Goal: Task Accomplishment & Management: Manage account settings

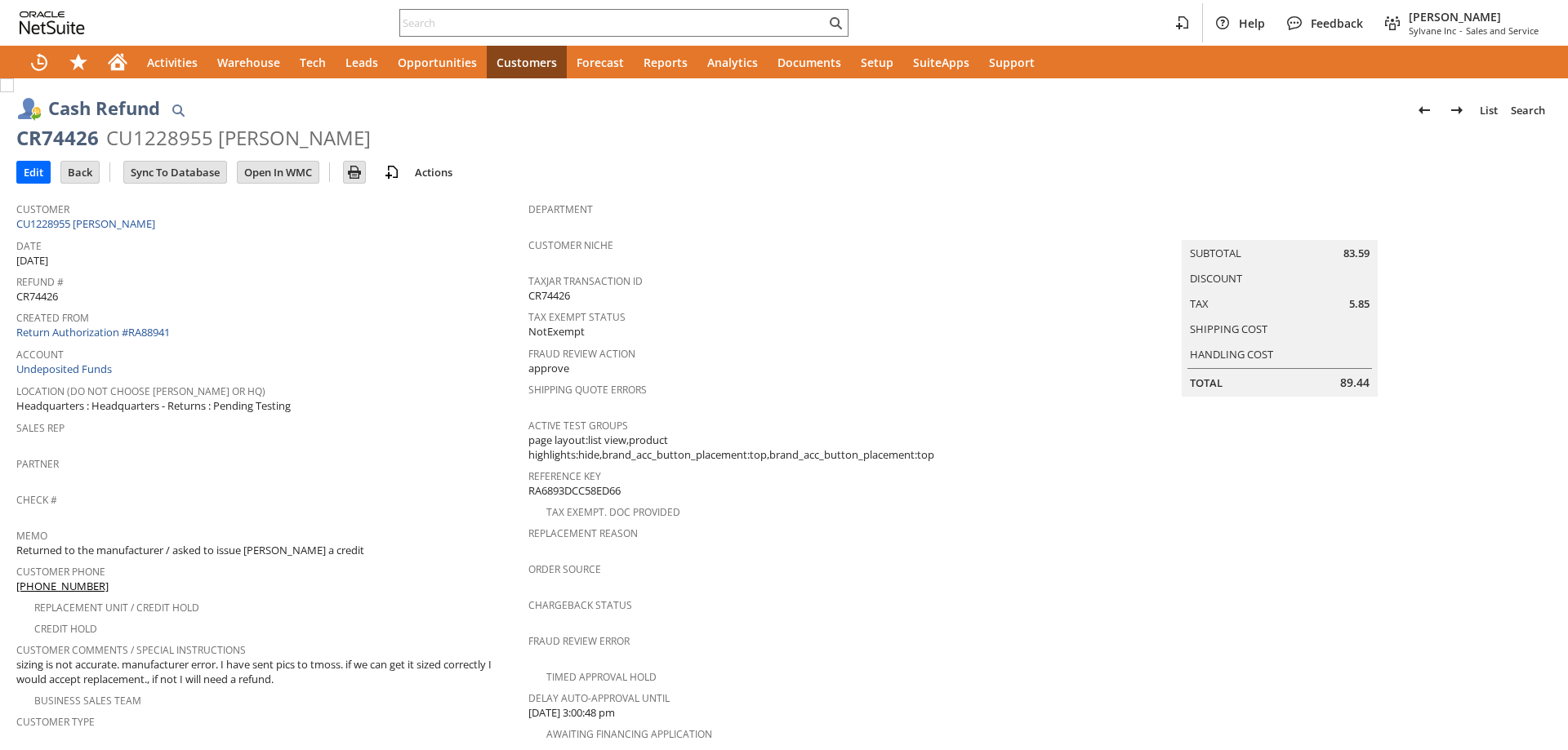
scroll to position [457, 0]
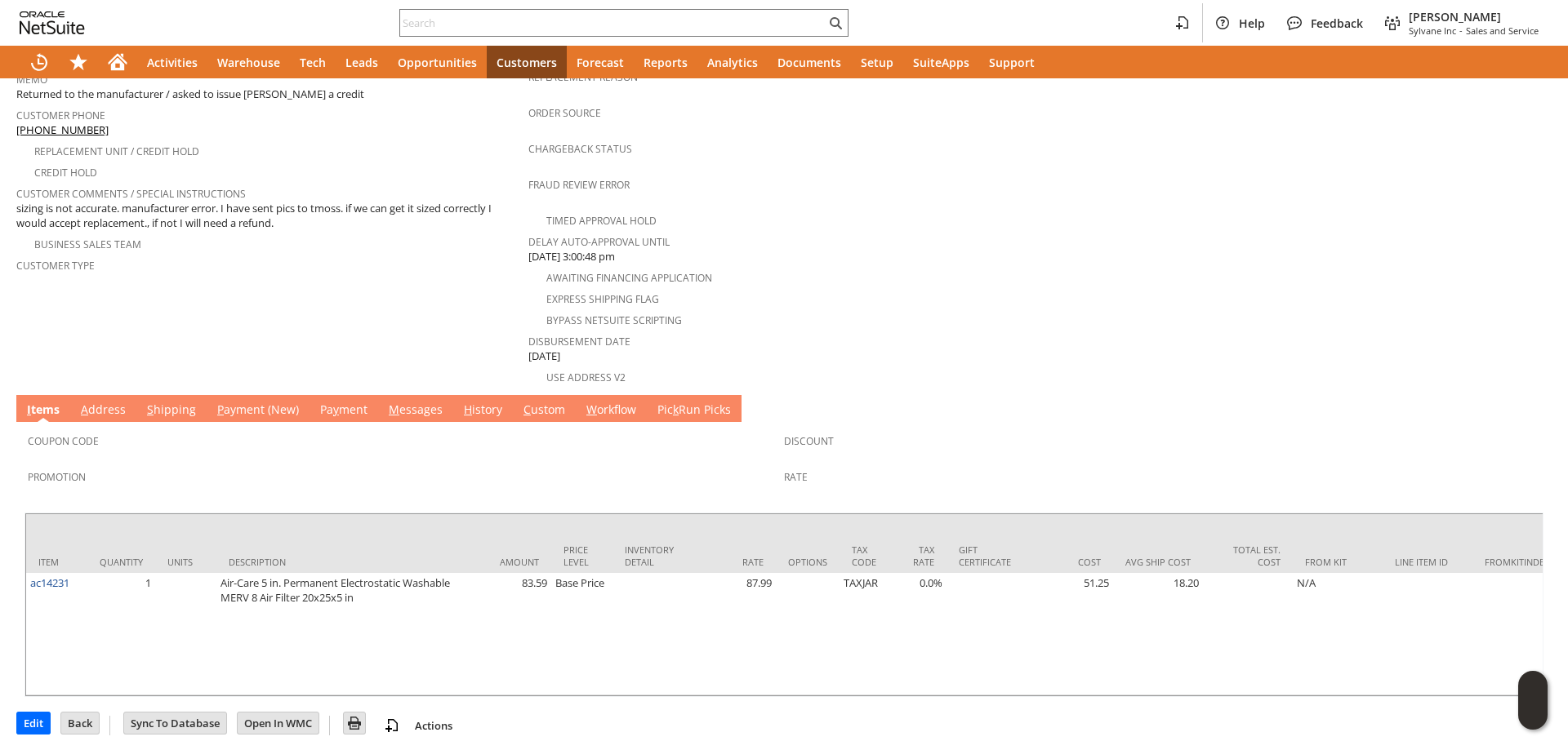
click at [480, 401] on link "H istory" at bounding box center [483, 410] width 47 height 18
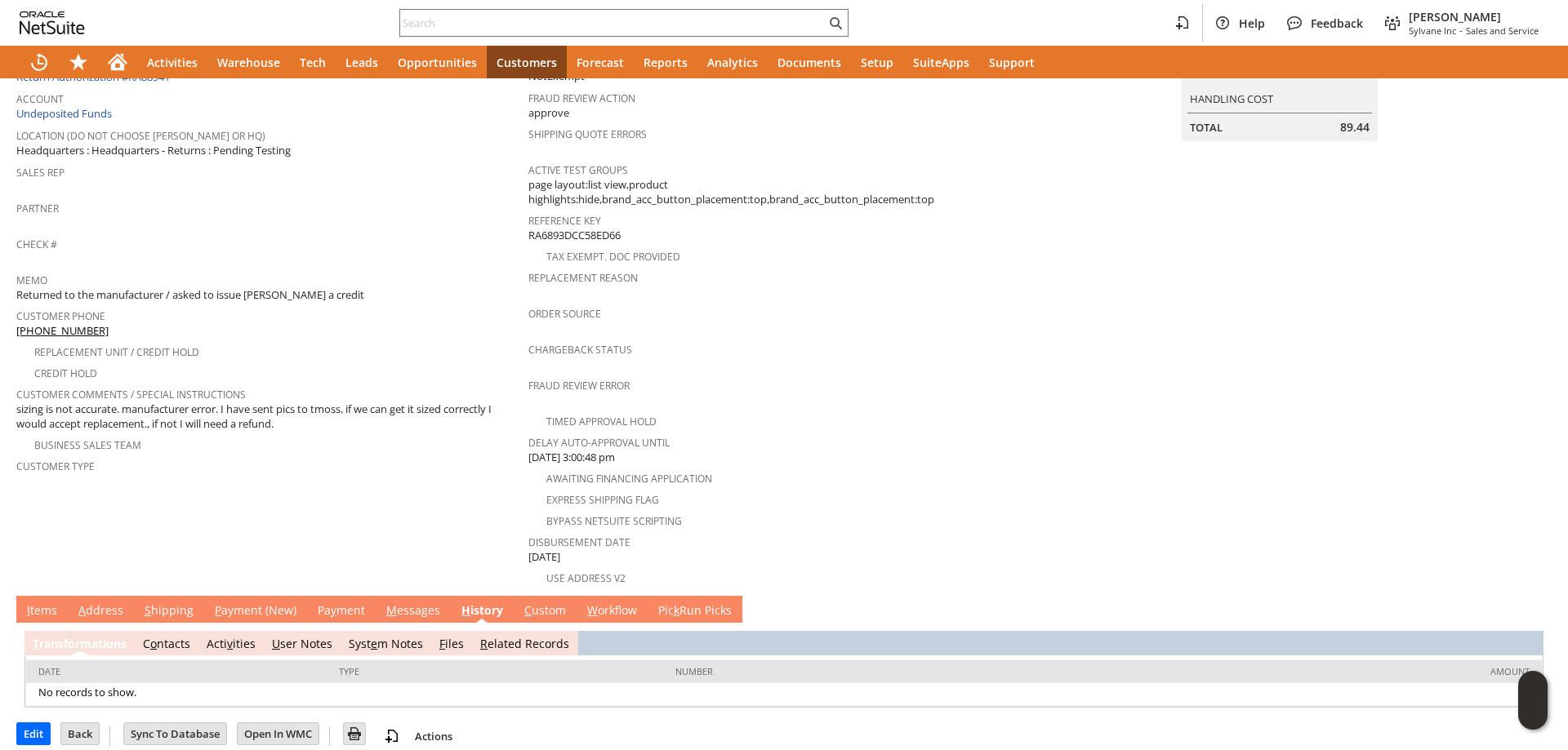
scroll to position [0, 0]
click at [371, 636] on span "e" at bounding box center [374, 644] width 7 height 16
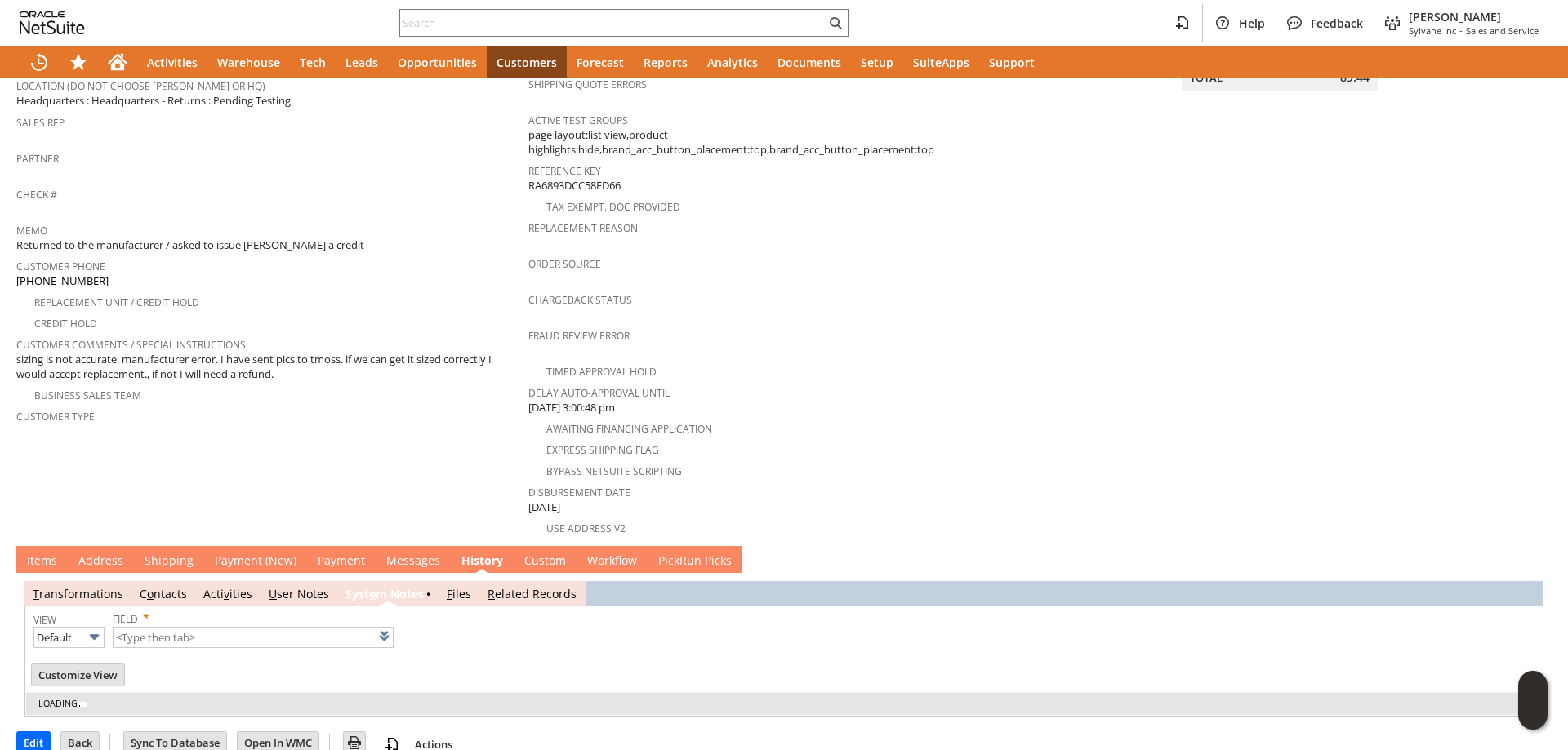
type input "1 to 25 of 77"
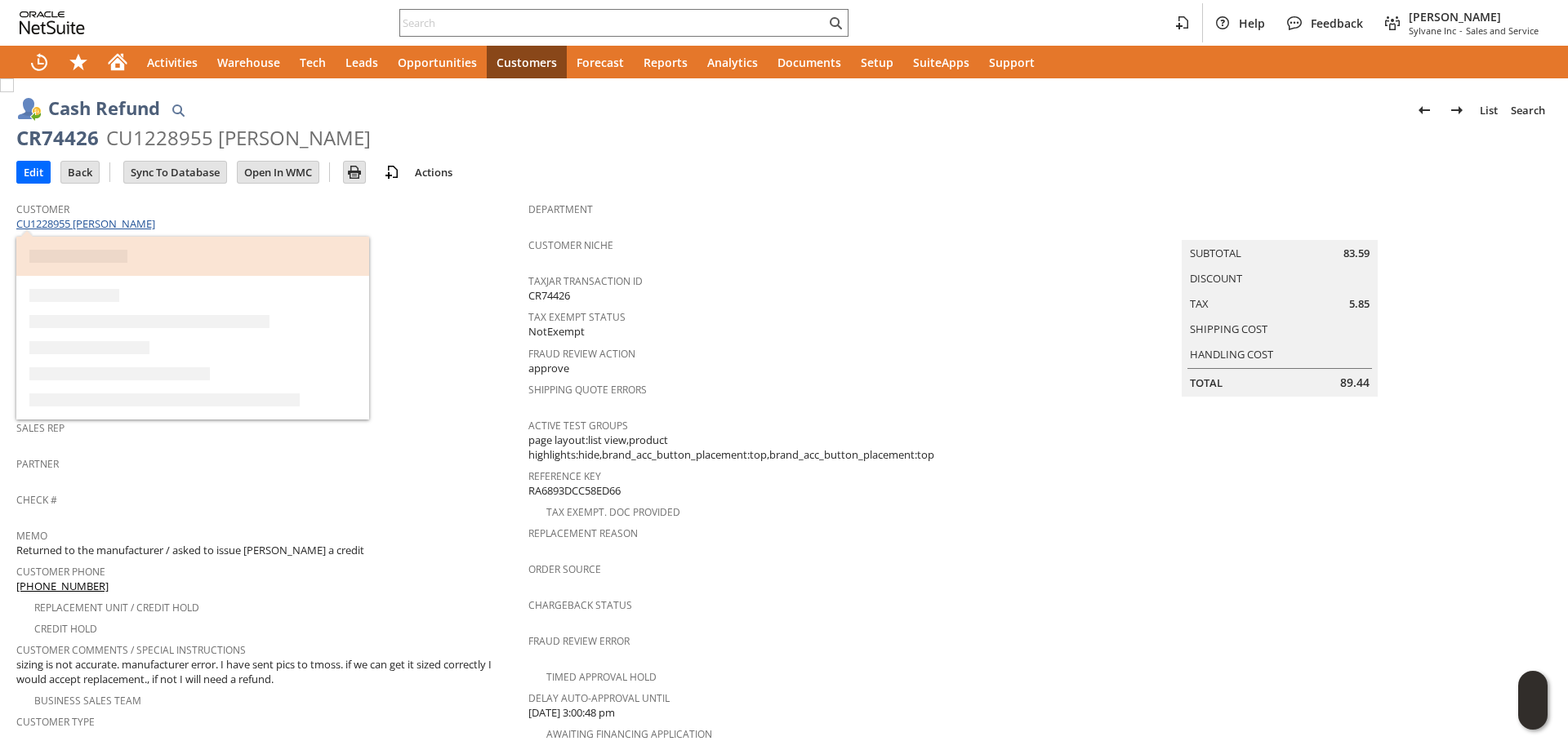
click at [116, 226] on link "CU1228955 marc parker" at bounding box center [87, 224] width 143 height 15
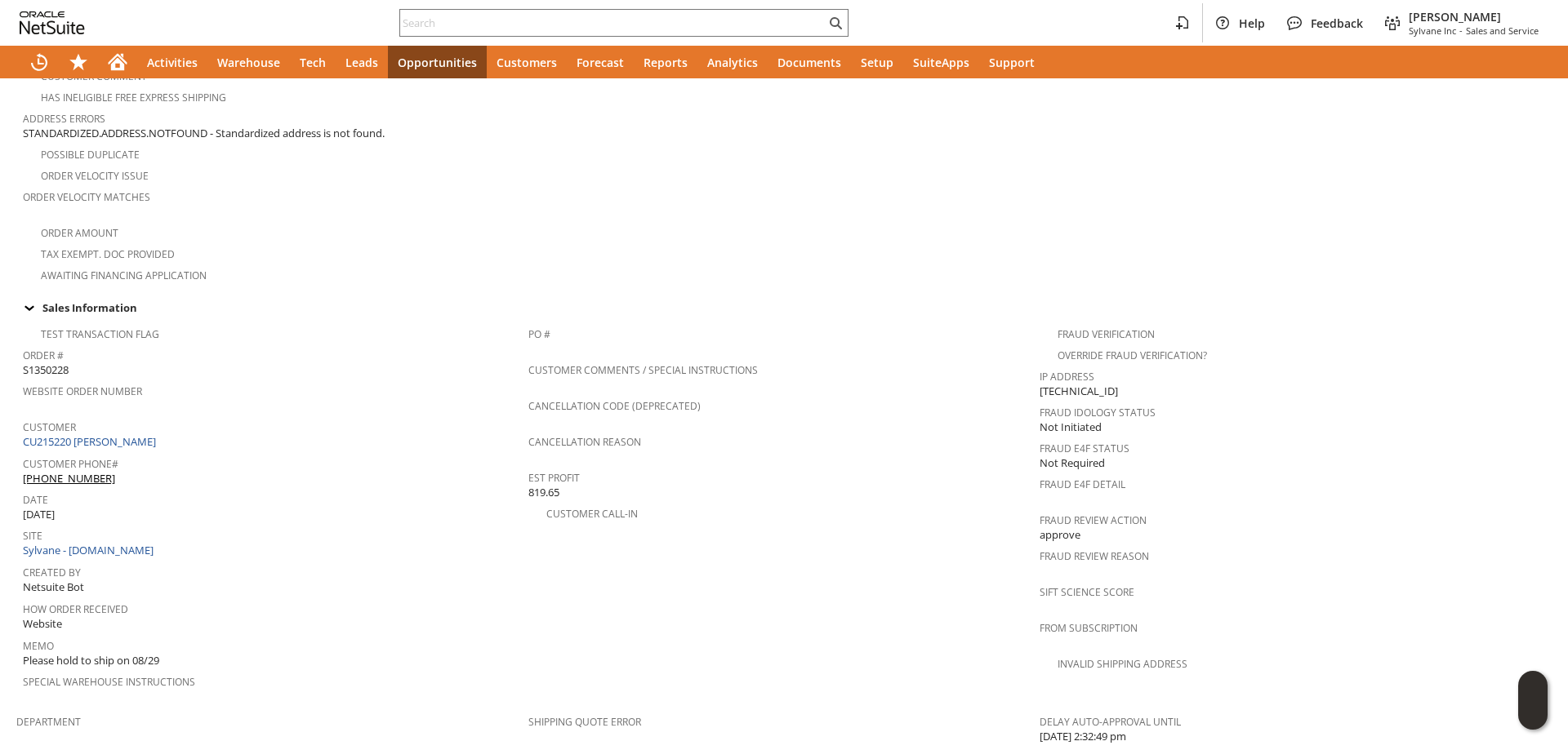
scroll to position [735, 0]
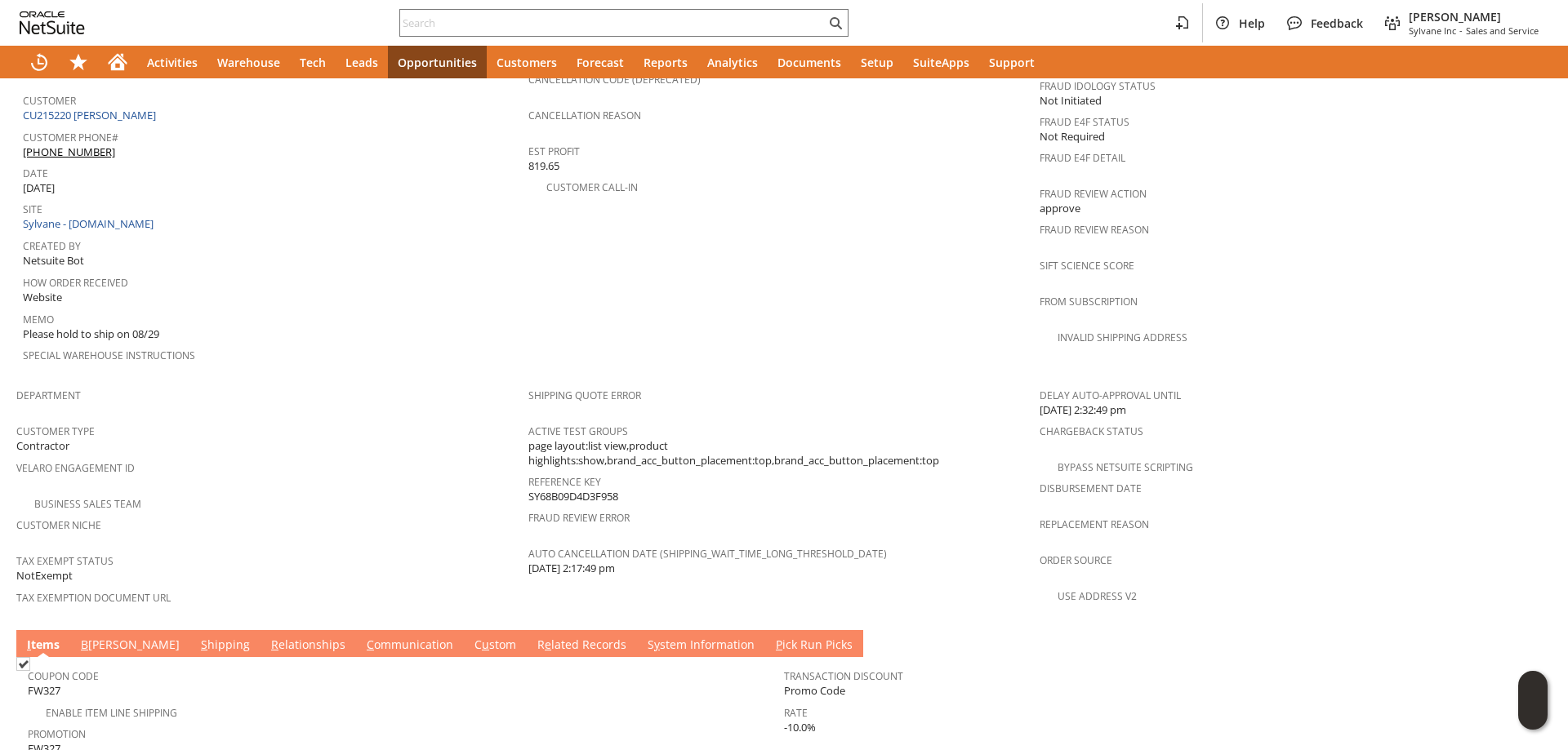
click at [644, 637] on link "S y stem Information" at bounding box center [701, 645] width 115 height 18
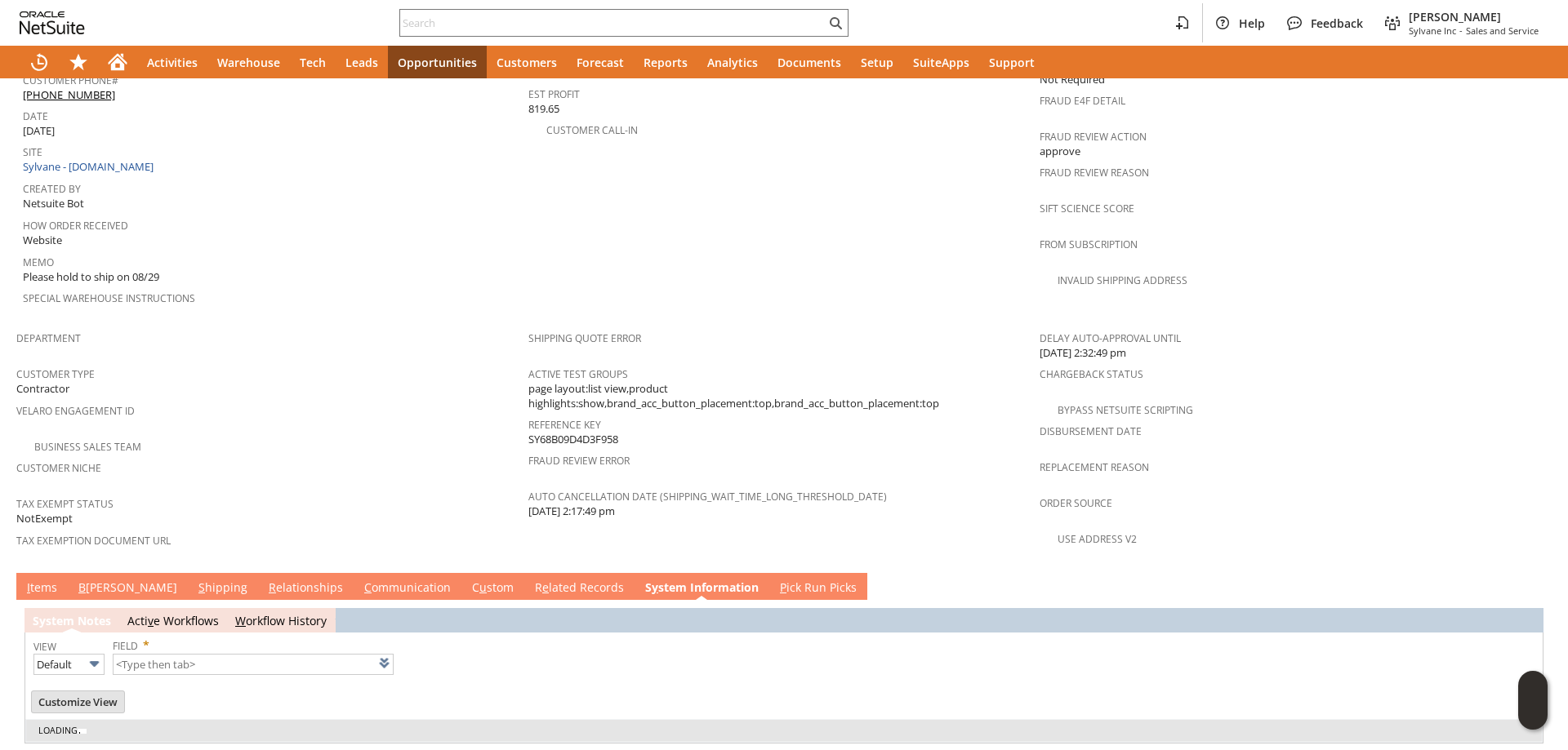
type input "1 to 25 of 98"
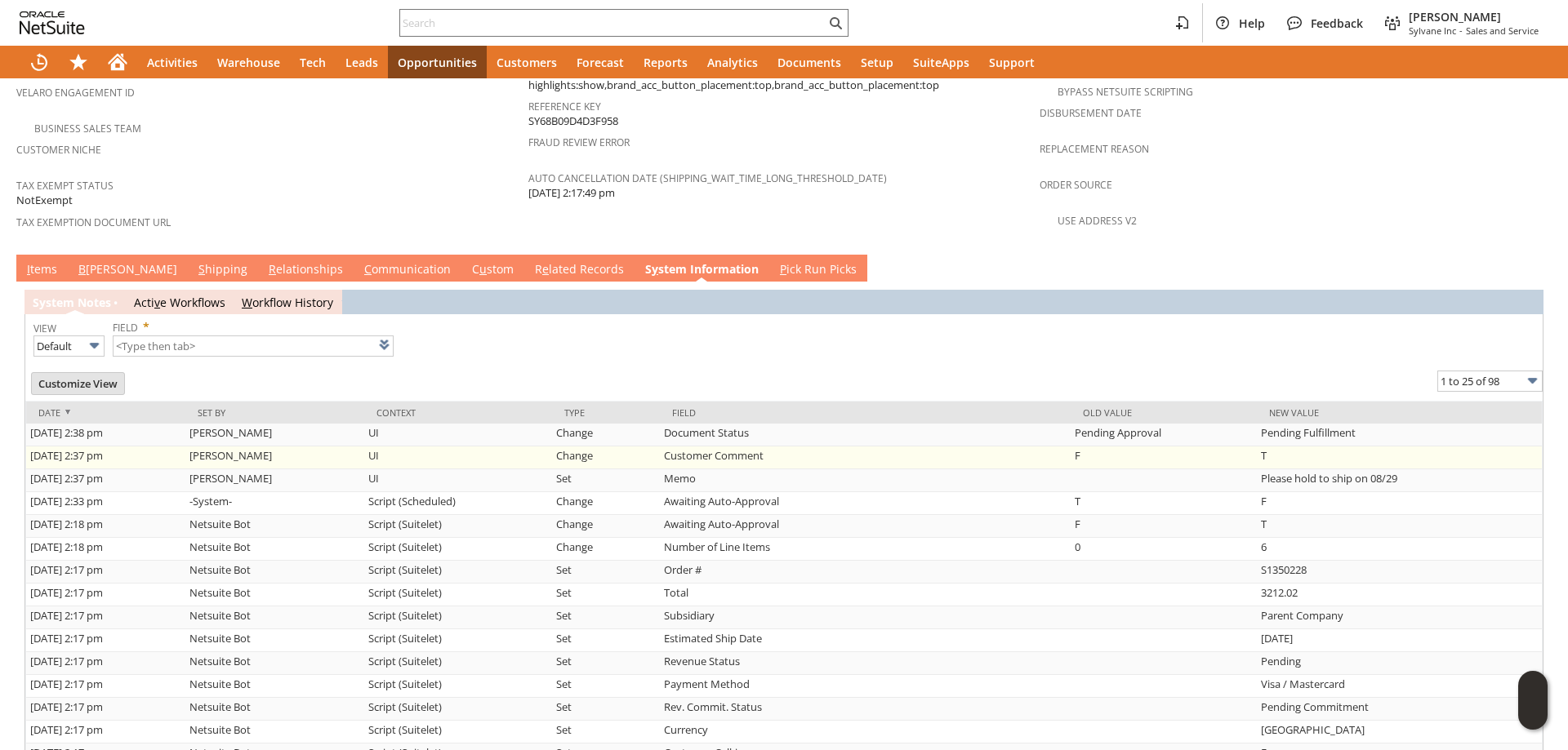
scroll to position [1133, 0]
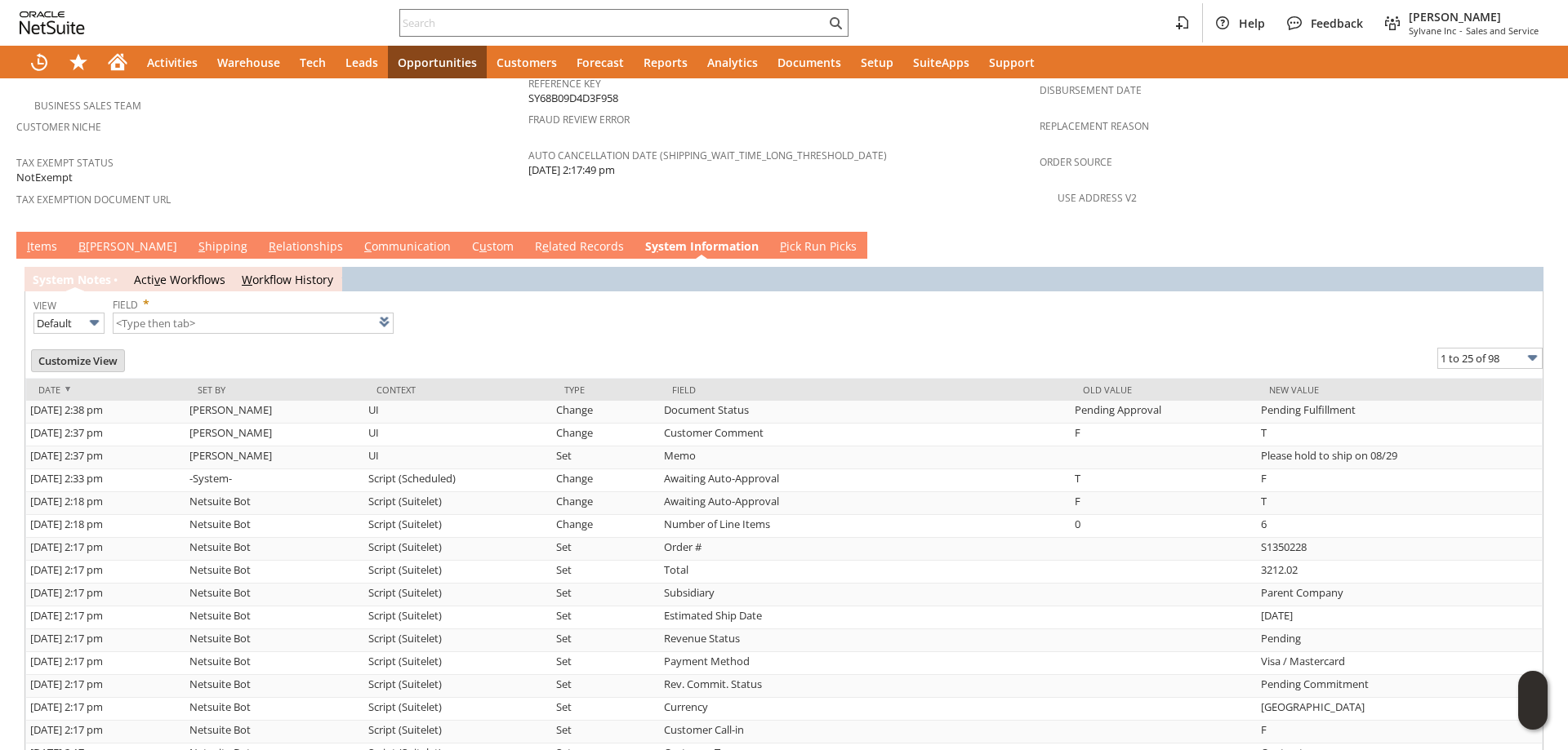
click at [53, 238] on link "I tems" at bounding box center [42, 246] width 39 height 18
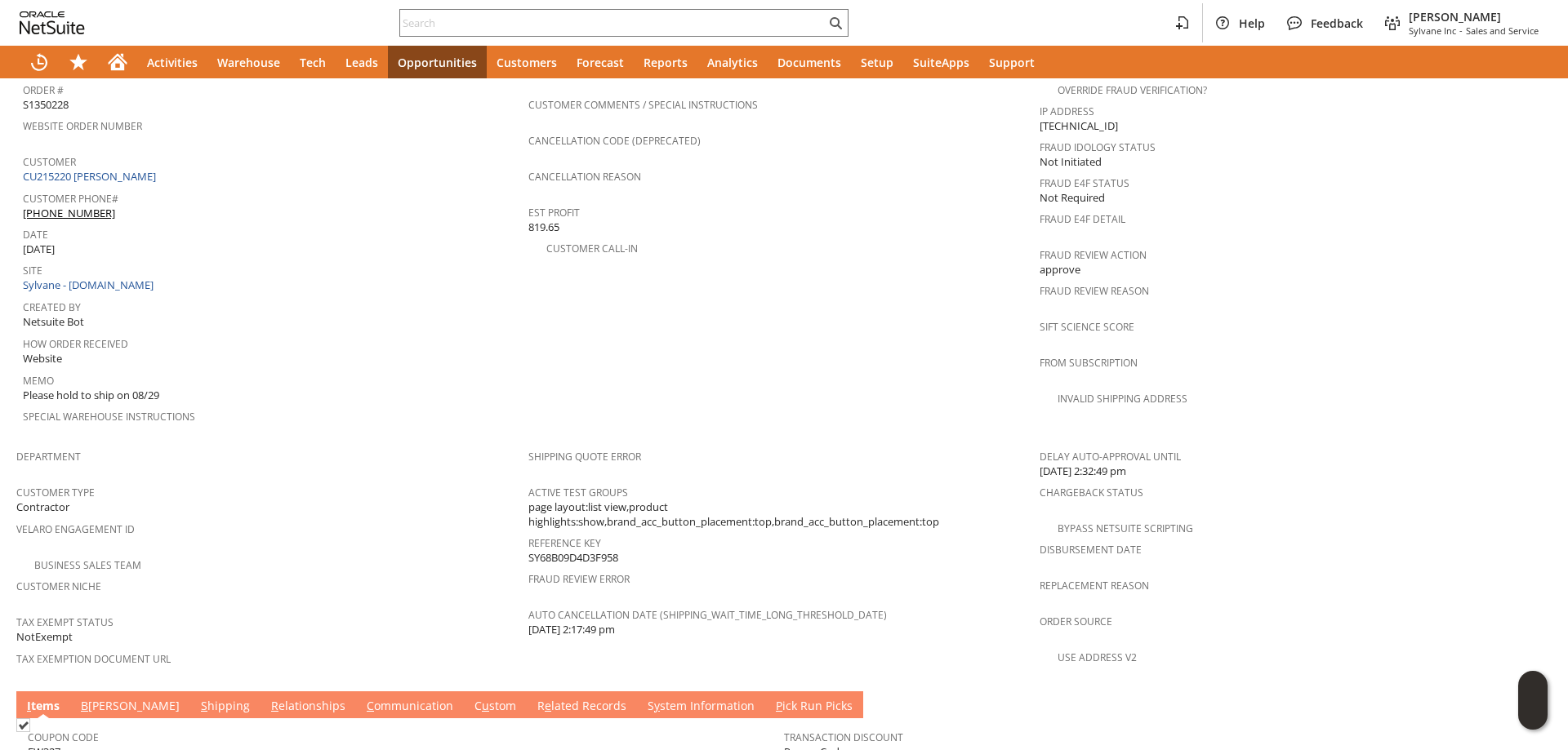
scroll to position [561, 0]
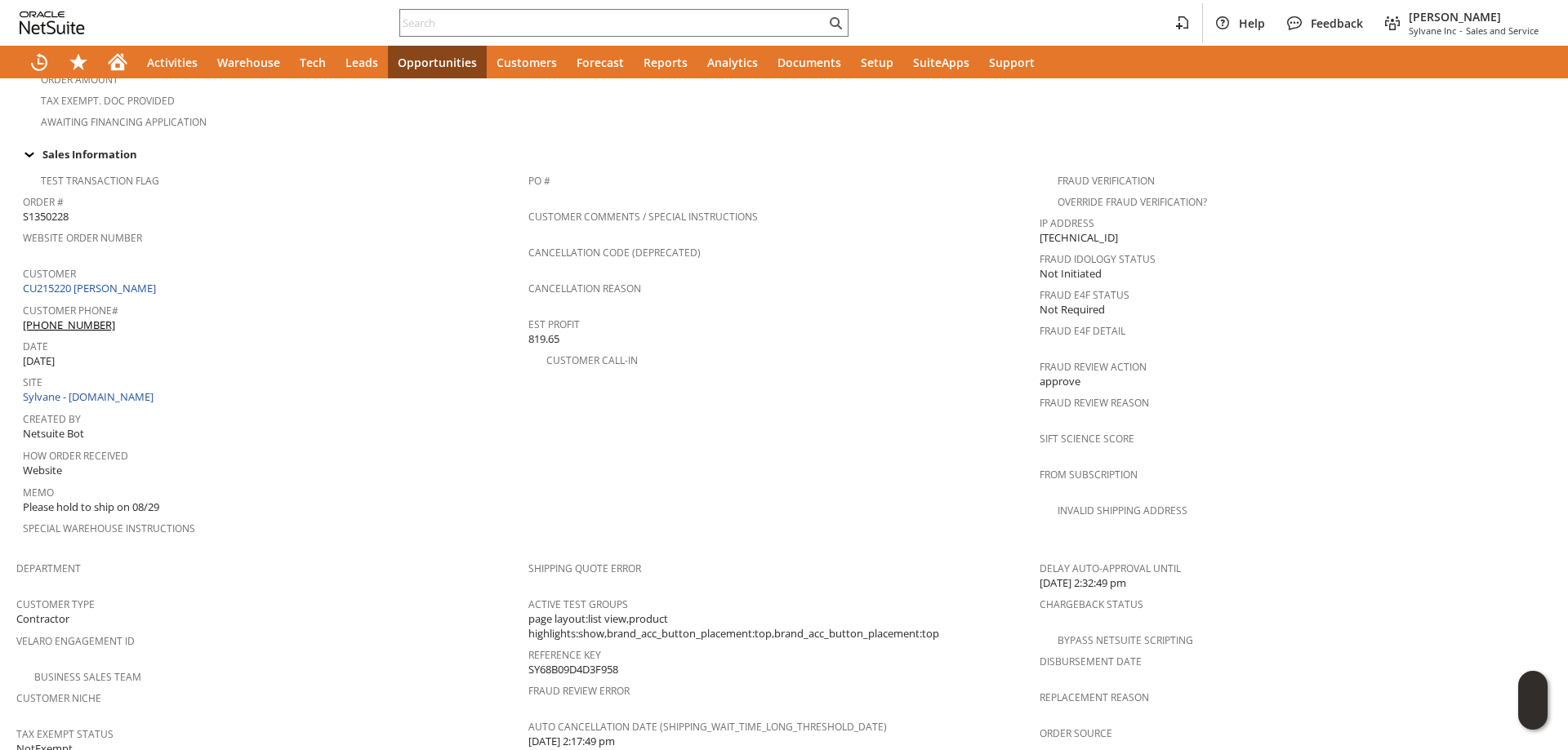
click at [29, 499] on span "Please hold to ship on 08/29" at bounding box center [91, 507] width 137 height 16
drag, startPoint x: 29, startPoint y: 483, endPoint x: 155, endPoint y: 478, distance: 126.1
click at [155, 499] on span "Please hold to ship on 08/29" at bounding box center [91, 507] width 137 height 16
copy span "Please hold to ship on 08/29"
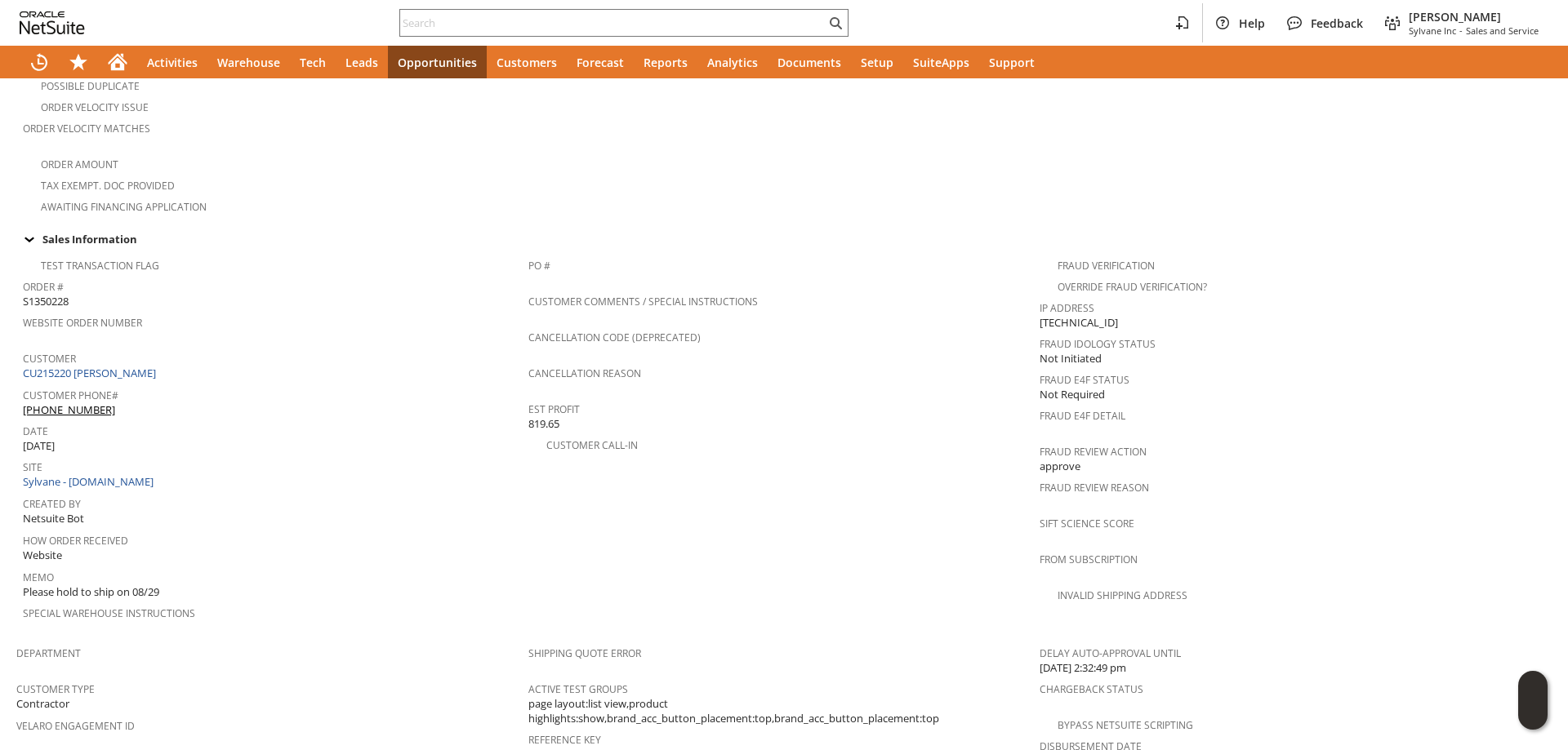
scroll to position [0, 0]
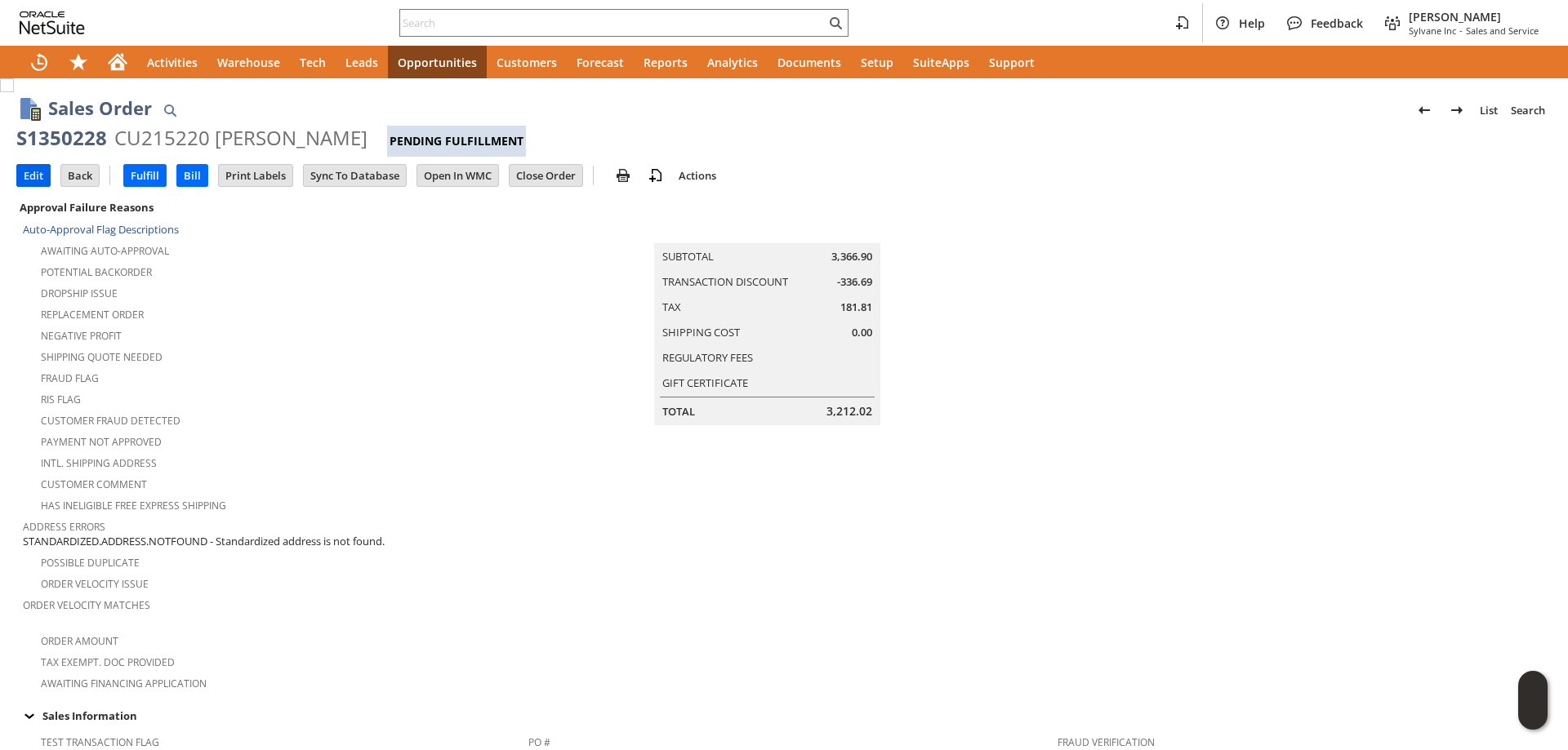
click at [30, 178] on input "Edit" at bounding box center [33, 175] width 33 height 21
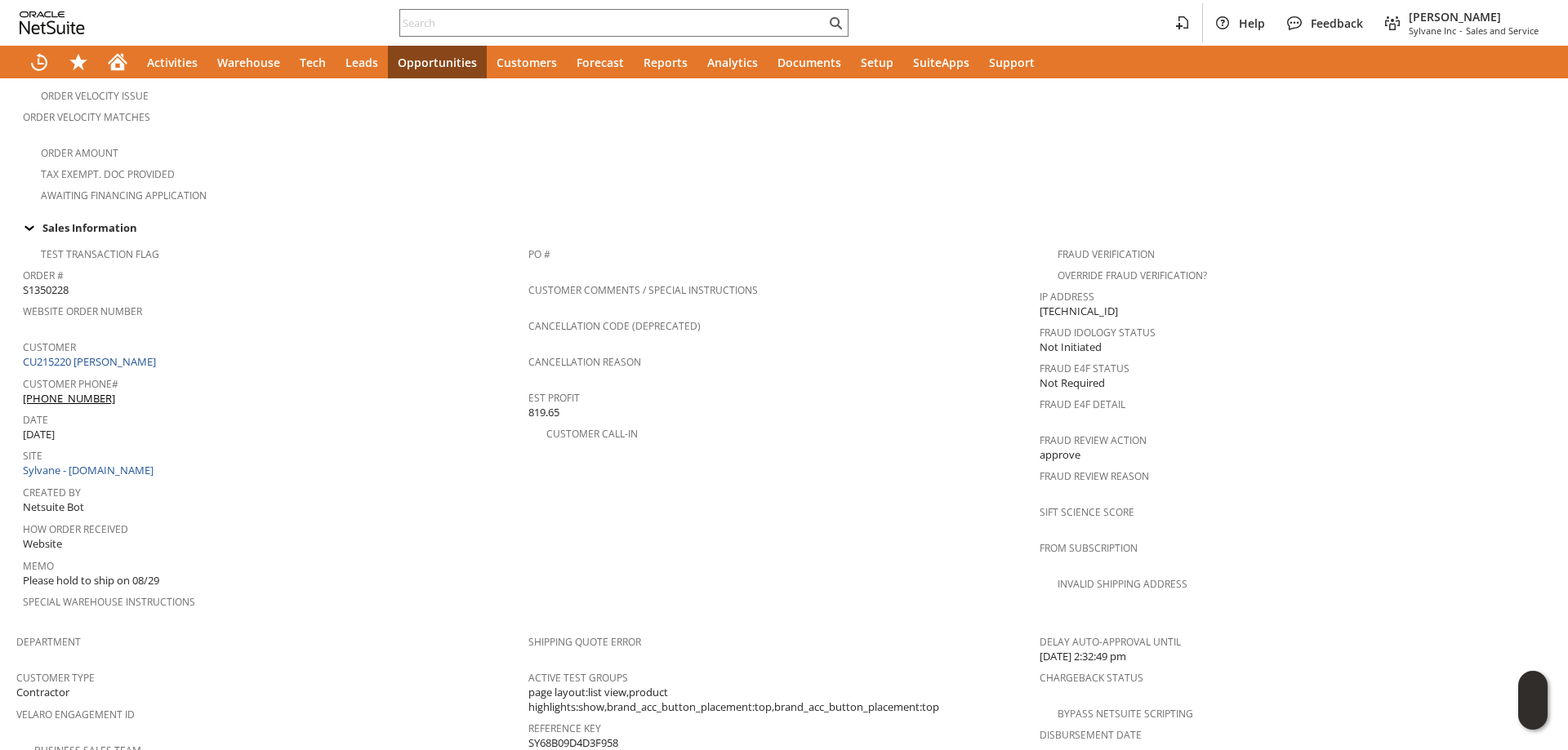
scroll to position [490, 0]
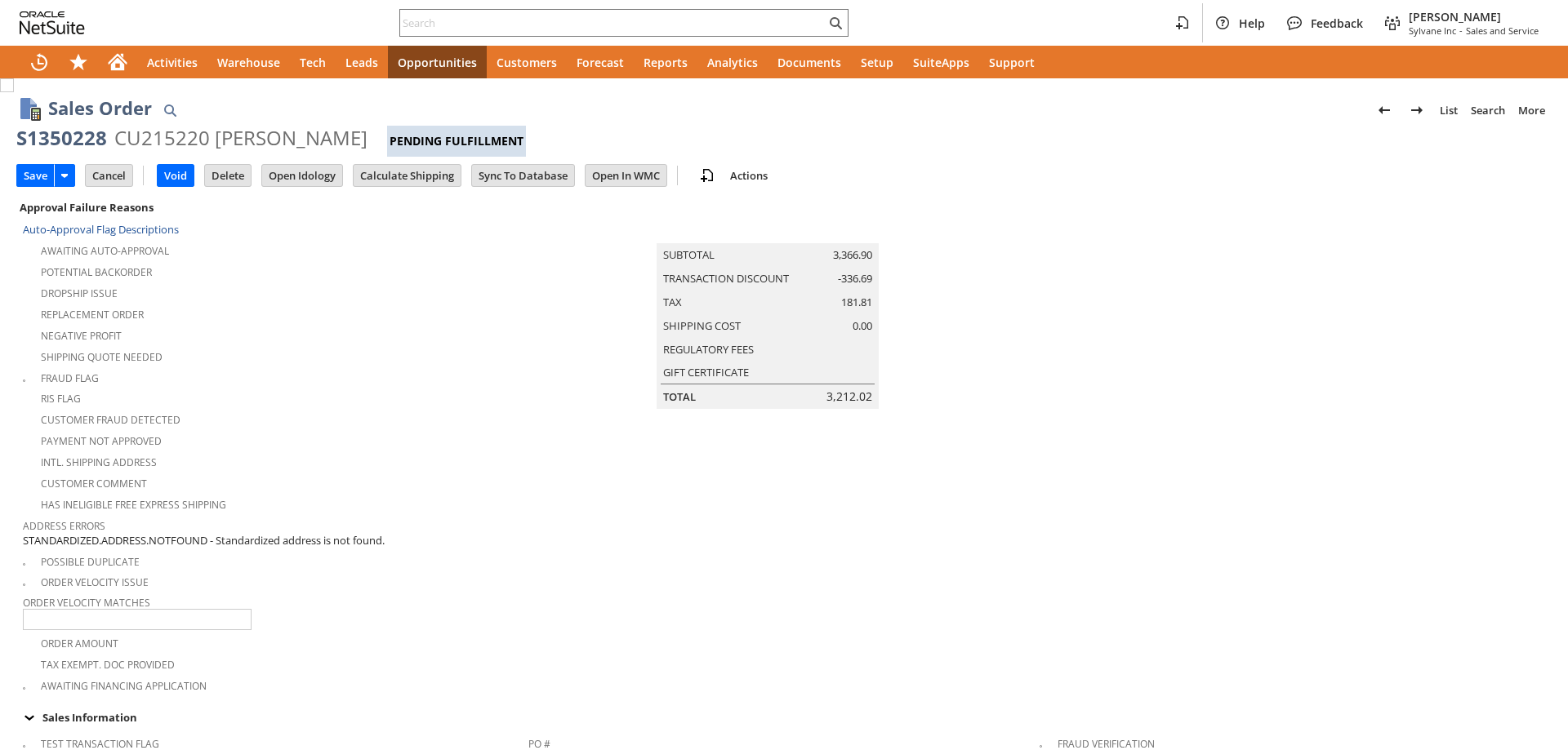
type input "Please hold to ship on 08/29"
type input "Intelligent Recommendations¹⁰"
click at [35, 178] on input "Save" at bounding box center [35, 175] width 37 height 21
click at [122, 184] on input "Cancel" at bounding box center [109, 175] width 47 height 21
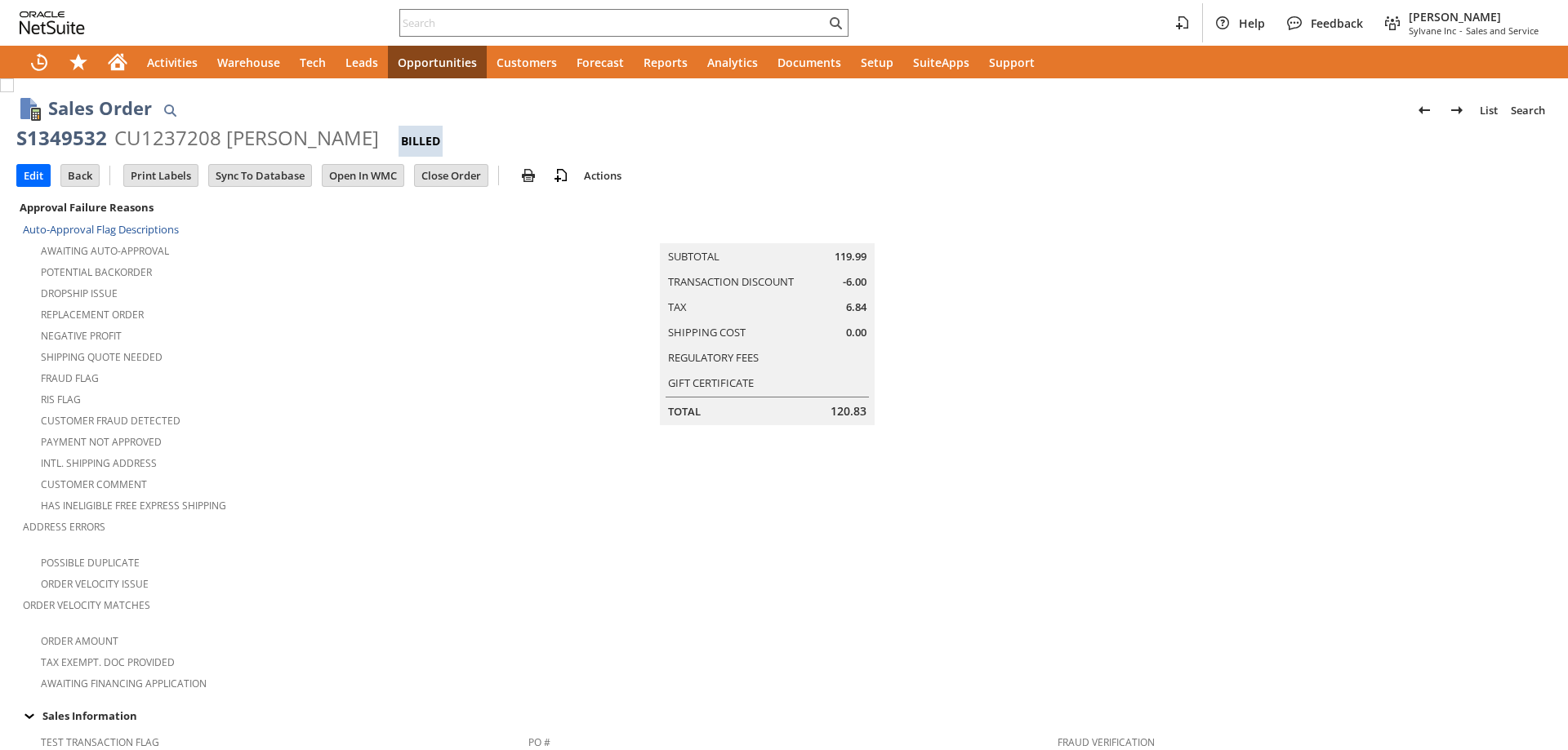
scroll to position [653, 0]
